Goal: Transaction & Acquisition: Obtain resource

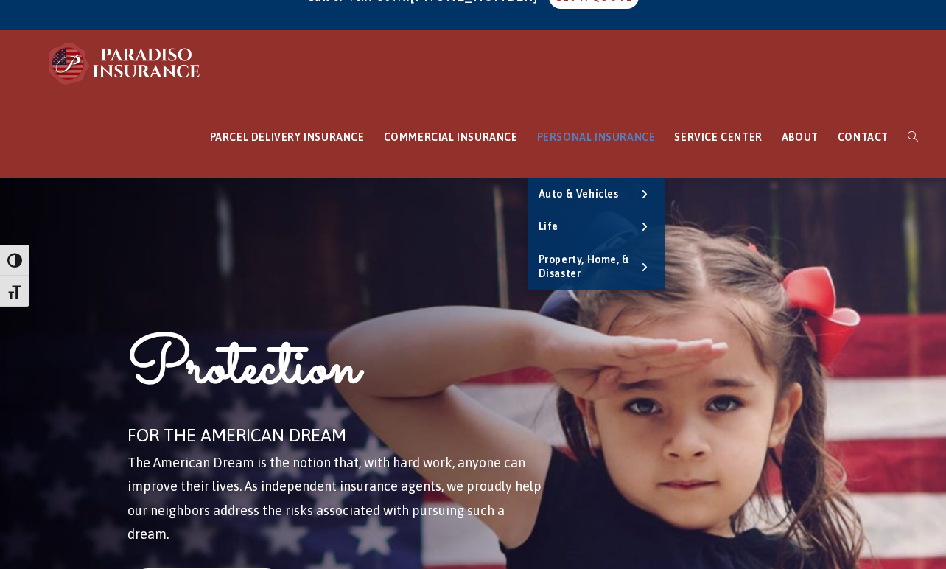
scroll to position [40, 0]
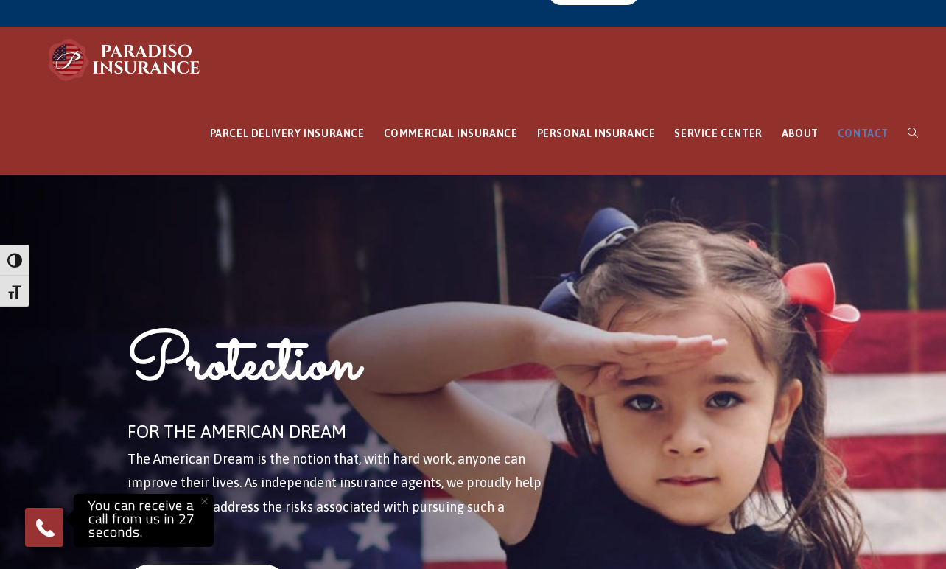
click at [857, 127] on span "CONTACT" at bounding box center [863, 133] width 51 height 12
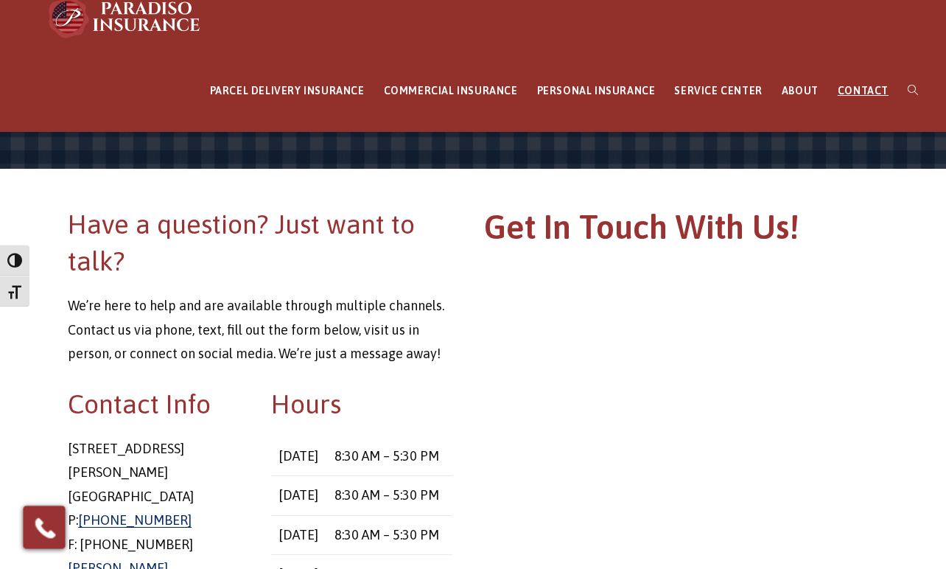
scroll to position [88, 0]
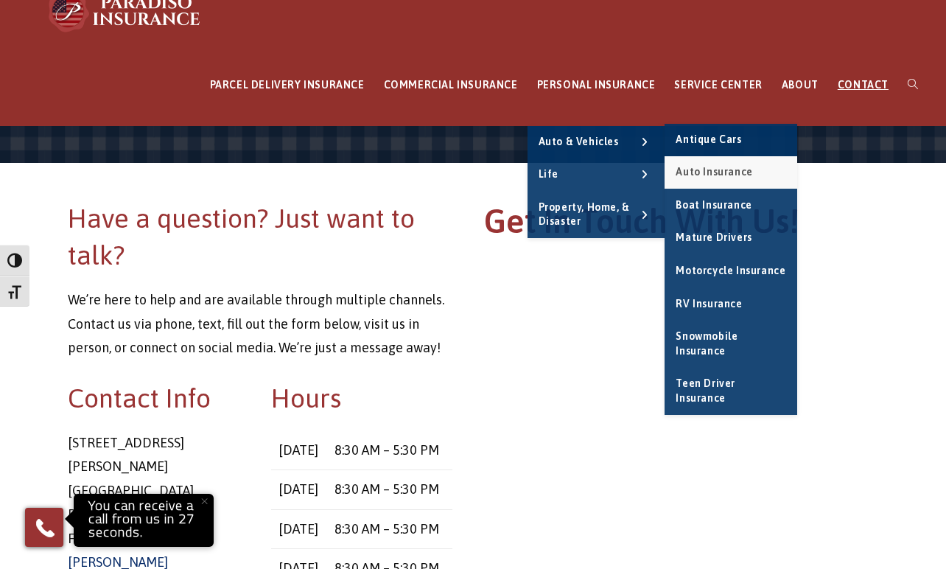
click at [748, 166] on span "Auto Insurance" at bounding box center [714, 172] width 77 height 12
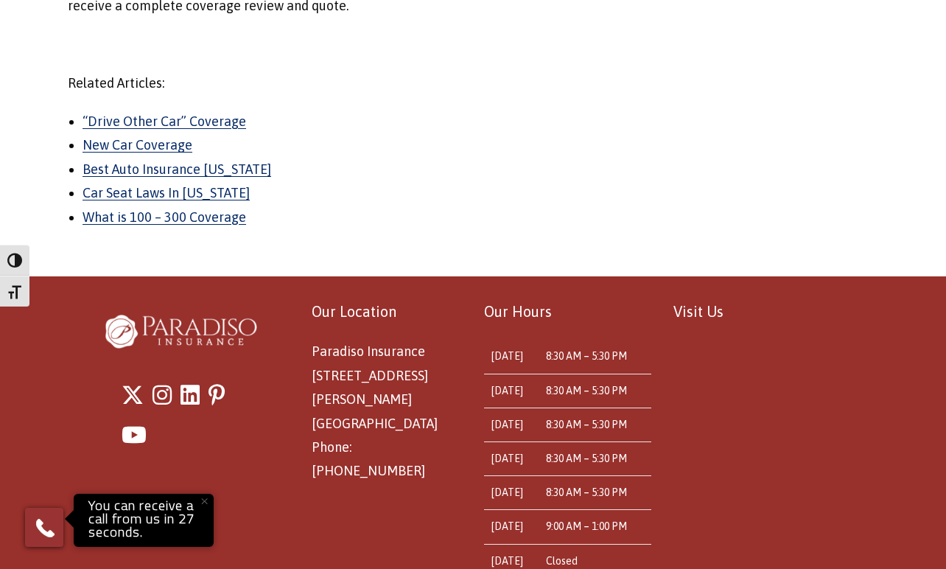
scroll to position [2288, 0]
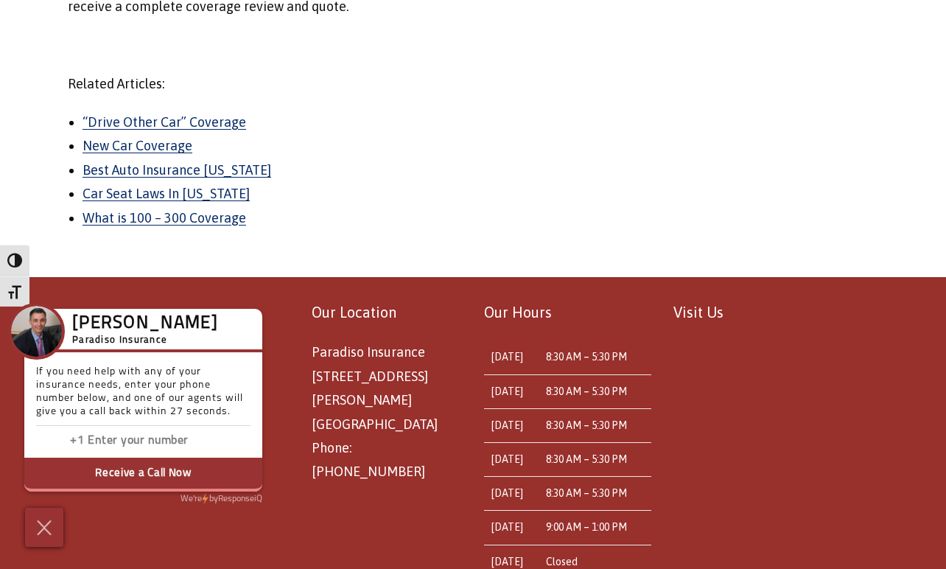
click at [125, 439] on input "Enter phone number" at bounding box center [161, 440] width 147 height 21
type input "8606844279"
click at [146, 471] on button "Receive a Call Now" at bounding box center [143, 475] width 238 height 34
